Goal: Information Seeking & Learning: Compare options

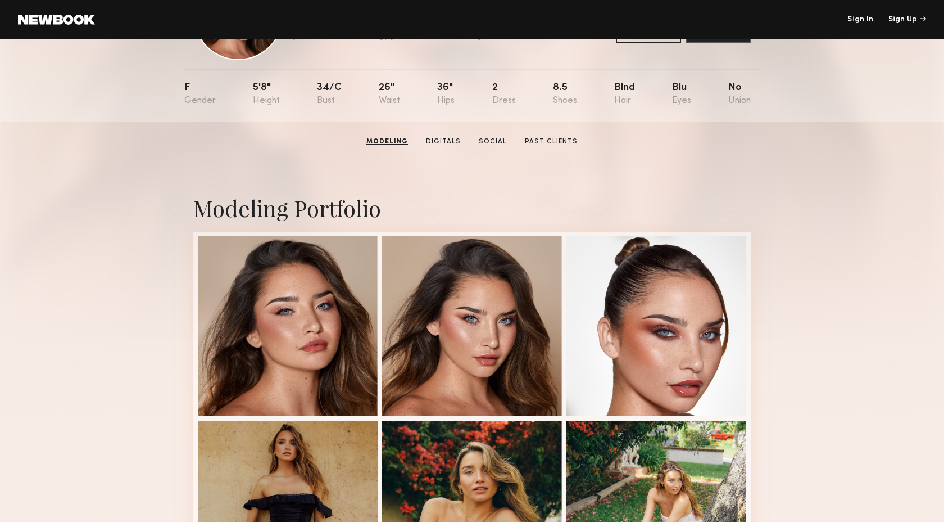
scroll to position [19, 0]
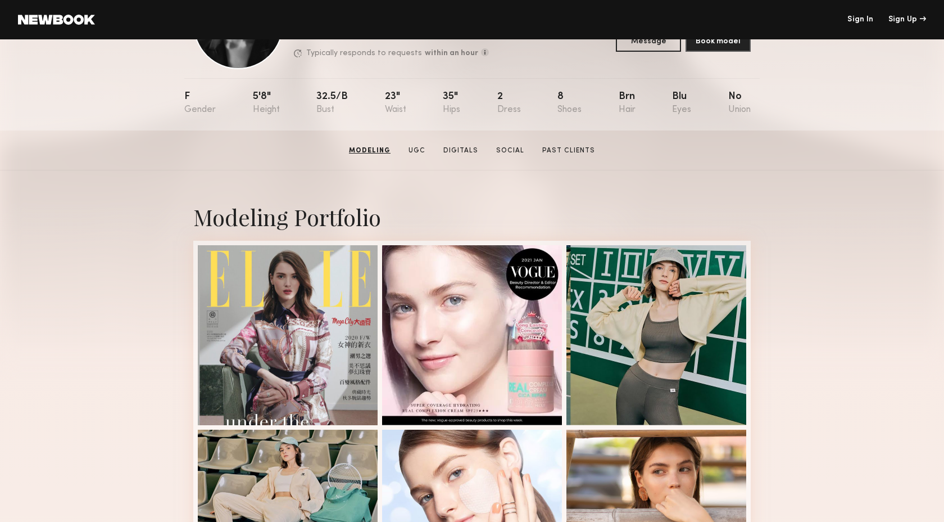
scroll to position [31, 0]
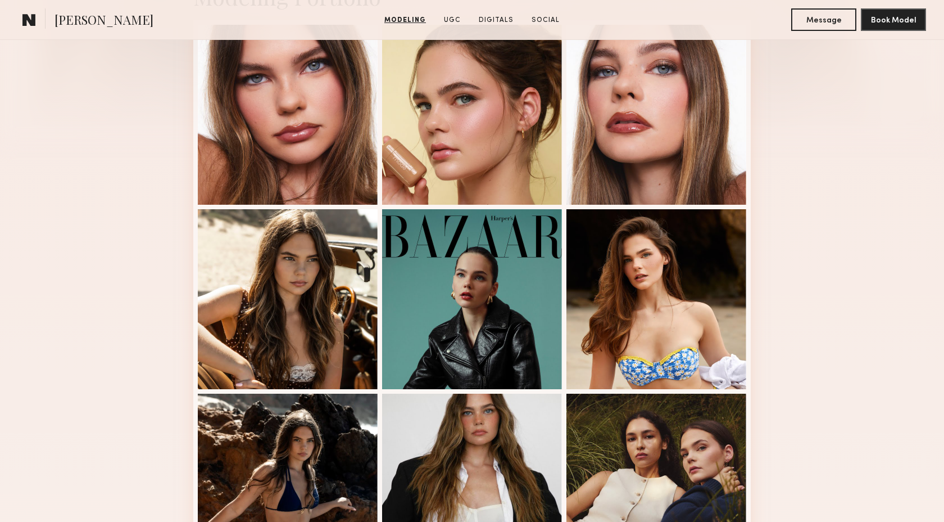
scroll to position [306, 0]
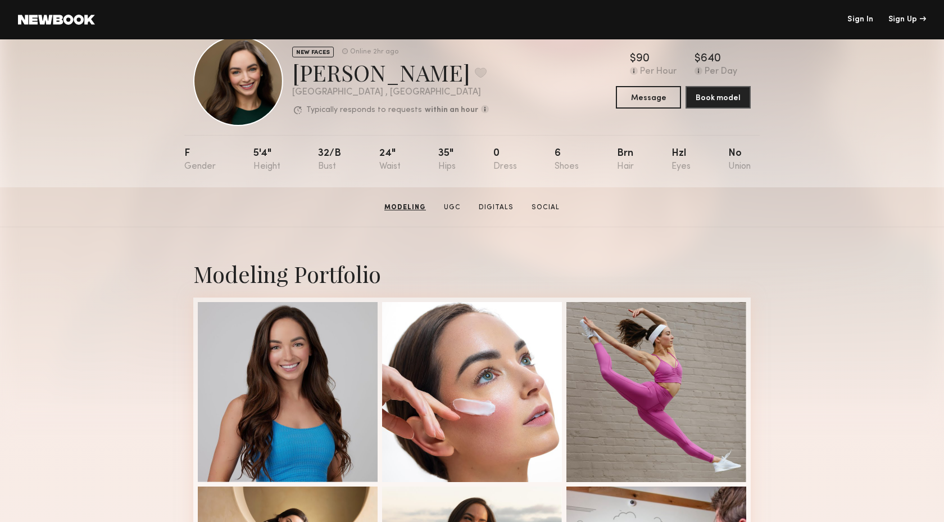
scroll to position [23, 0]
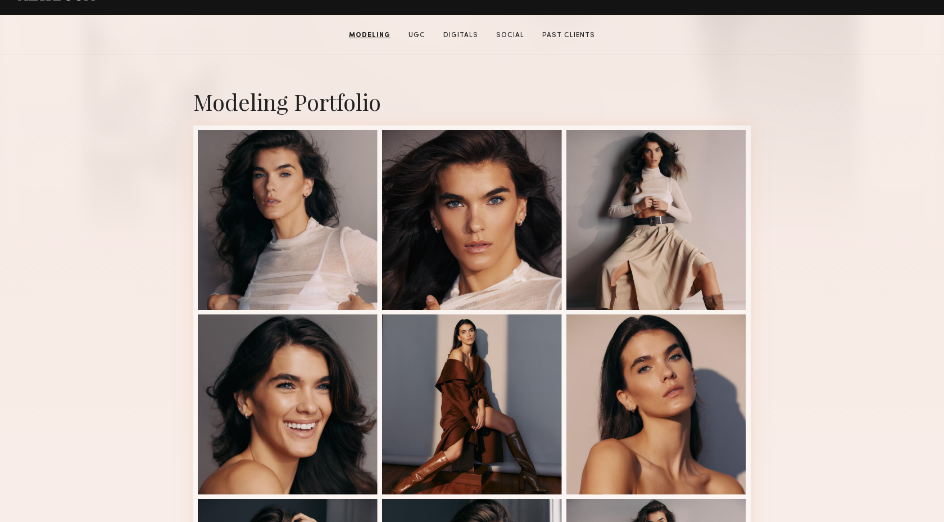
scroll to position [98, 0]
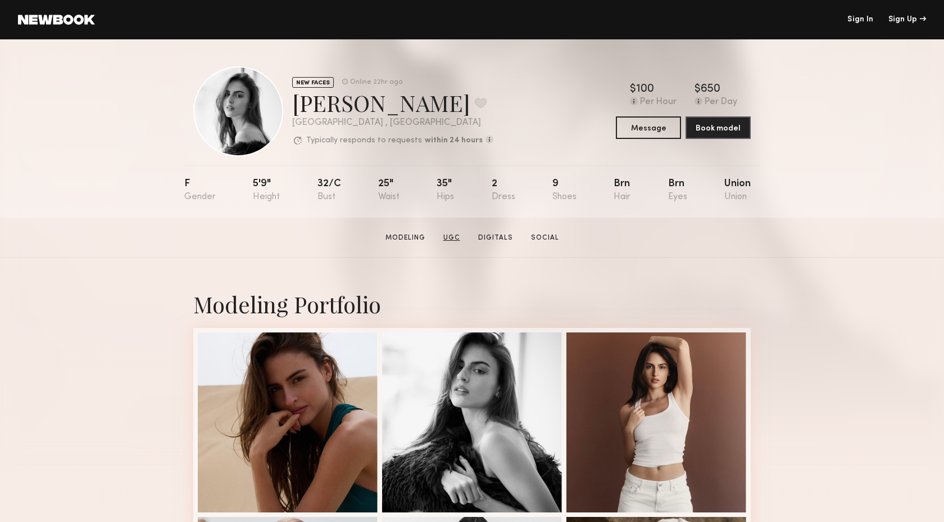
click at [452, 237] on link "UGC" at bounding box center [452, 238] width 26 height 10
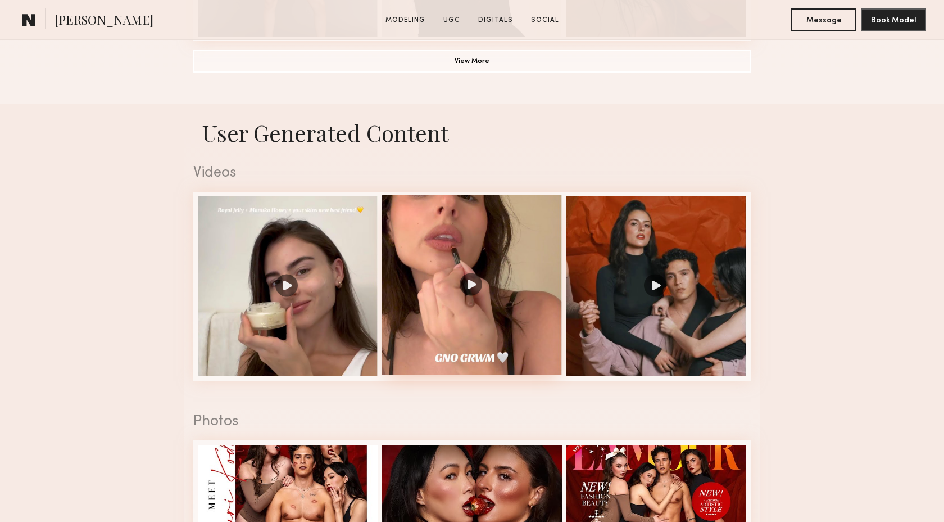
scroll to position [1025, 0]
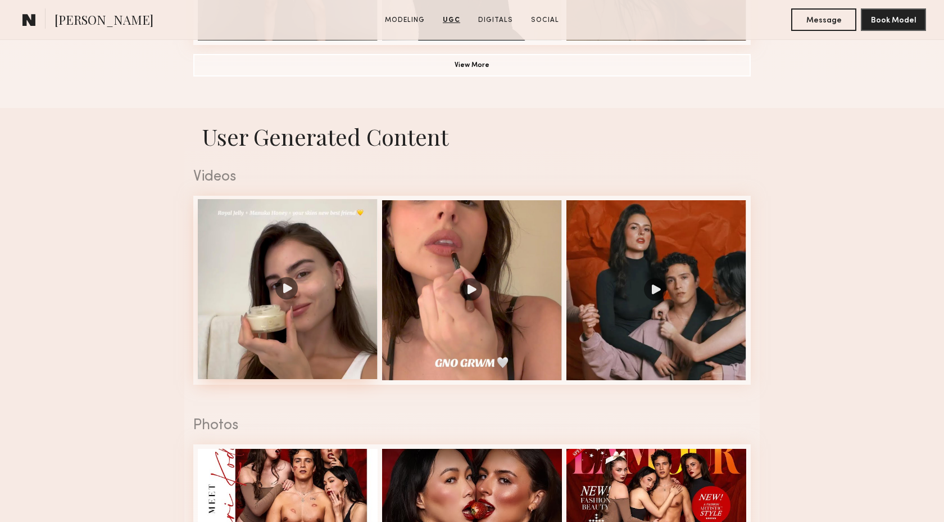
click at [291, 287] on div at bounding box center [288, 289] width 180 height 180
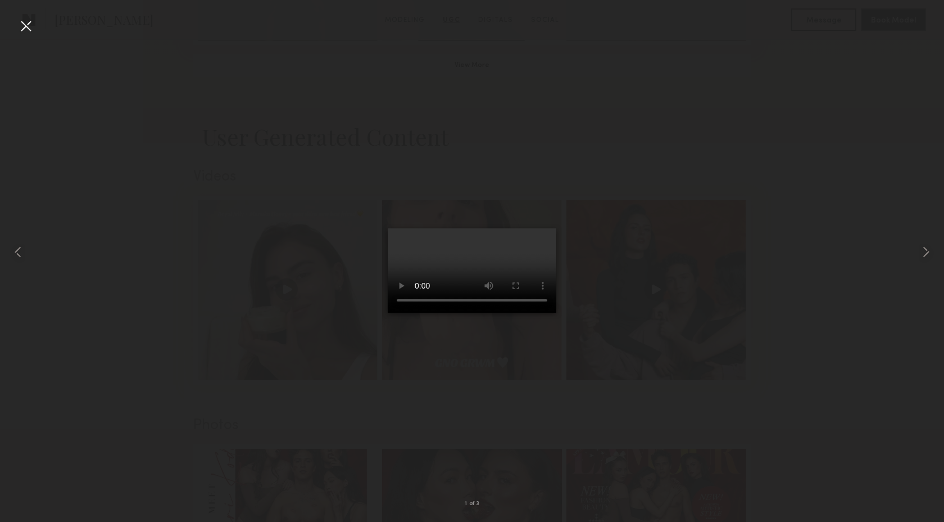
click at [31, 26] on div at bounding box center [26, 26] width 18 height 18
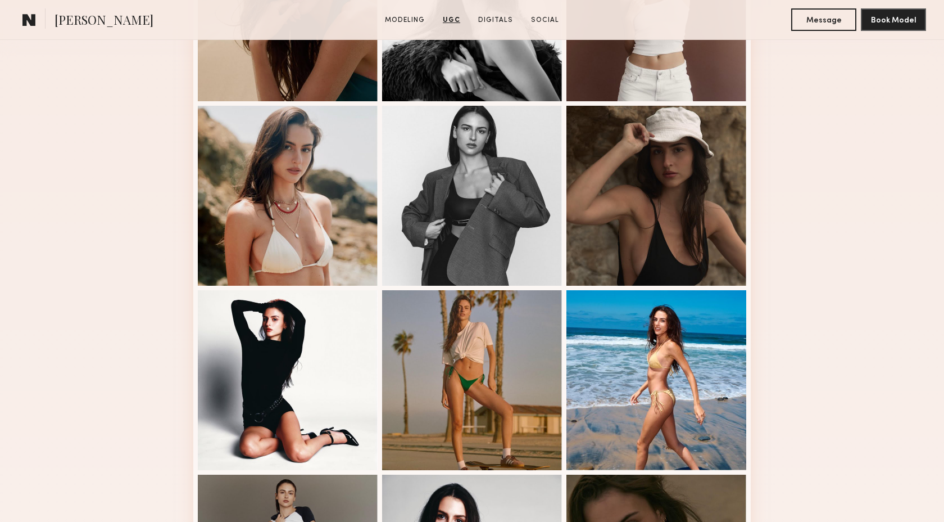
scroll to position [0, 0]
